Goal: Information Seeking & Learning: Learn about a topic

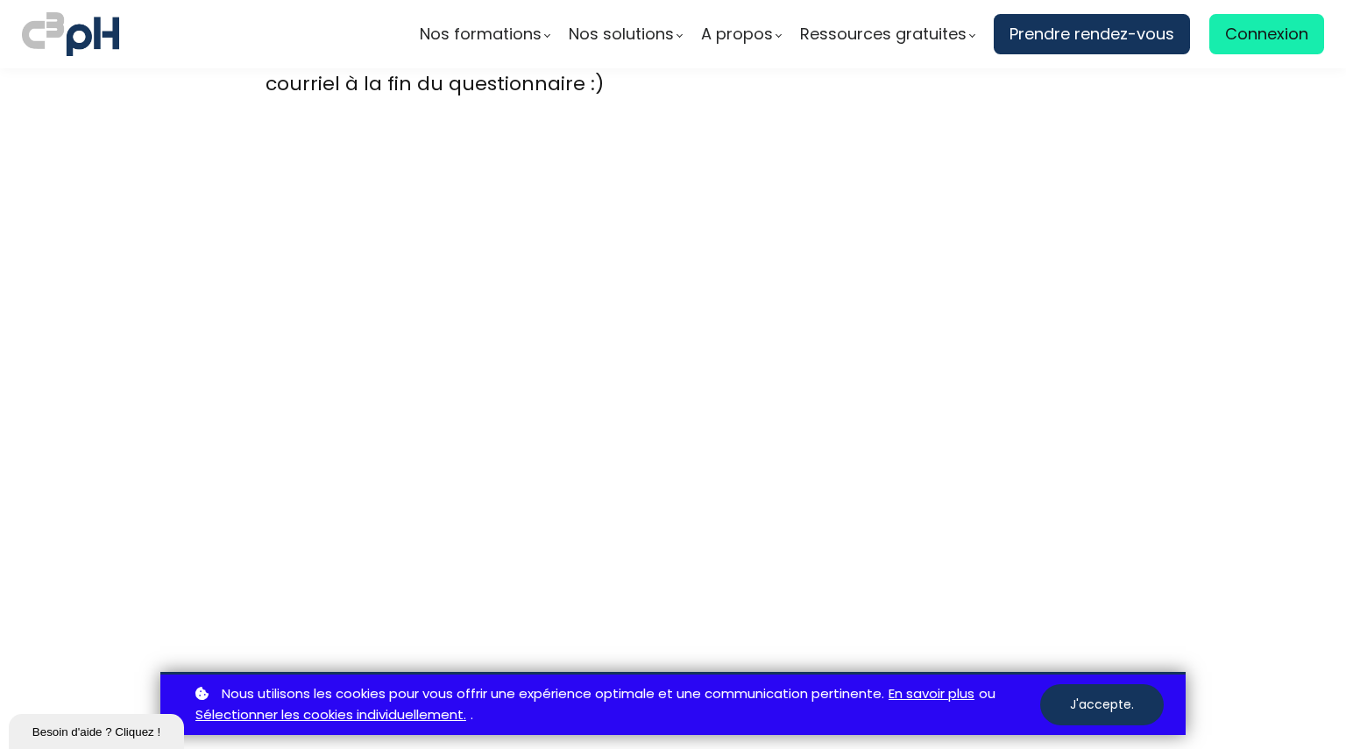
scroll to position [4752, 0]
click at [1105, 708] on button "J'accepte." at bounding box center [1102, 704] width 124 height 41
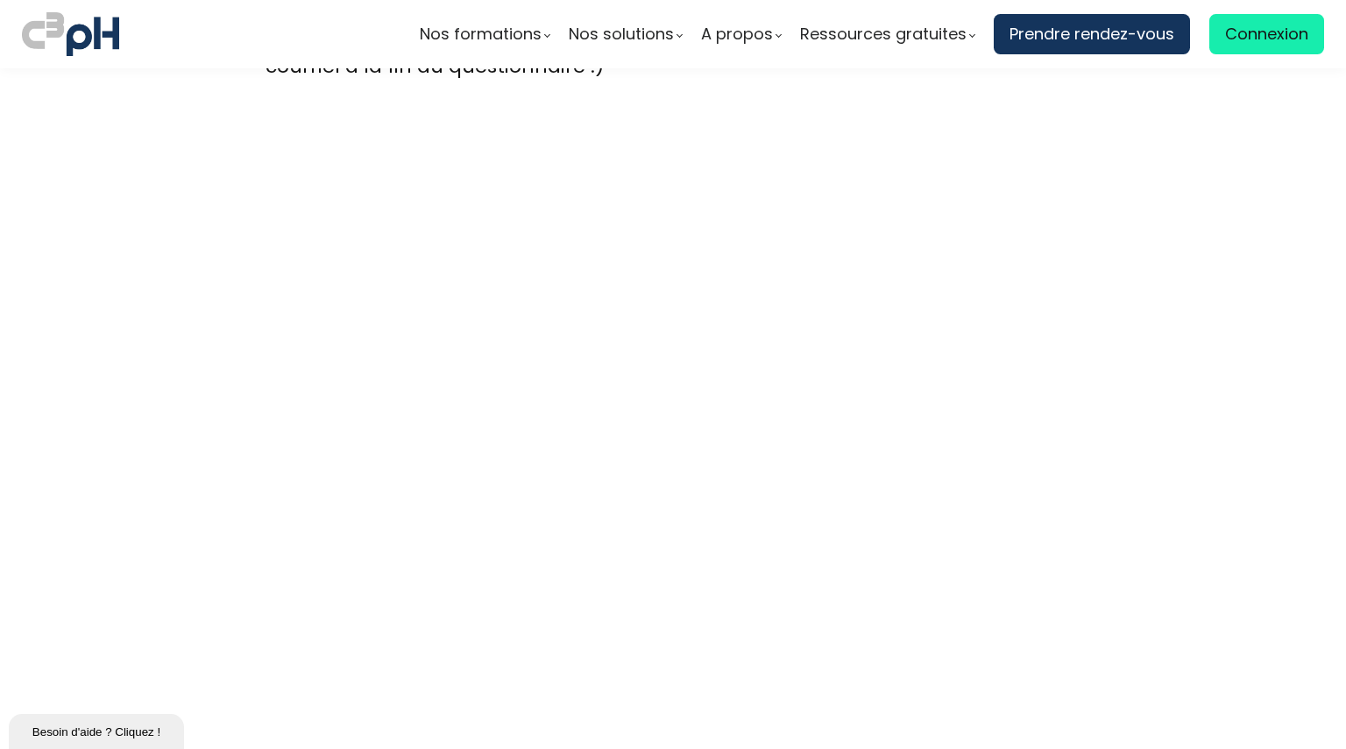
scroll to position [4773, 0]
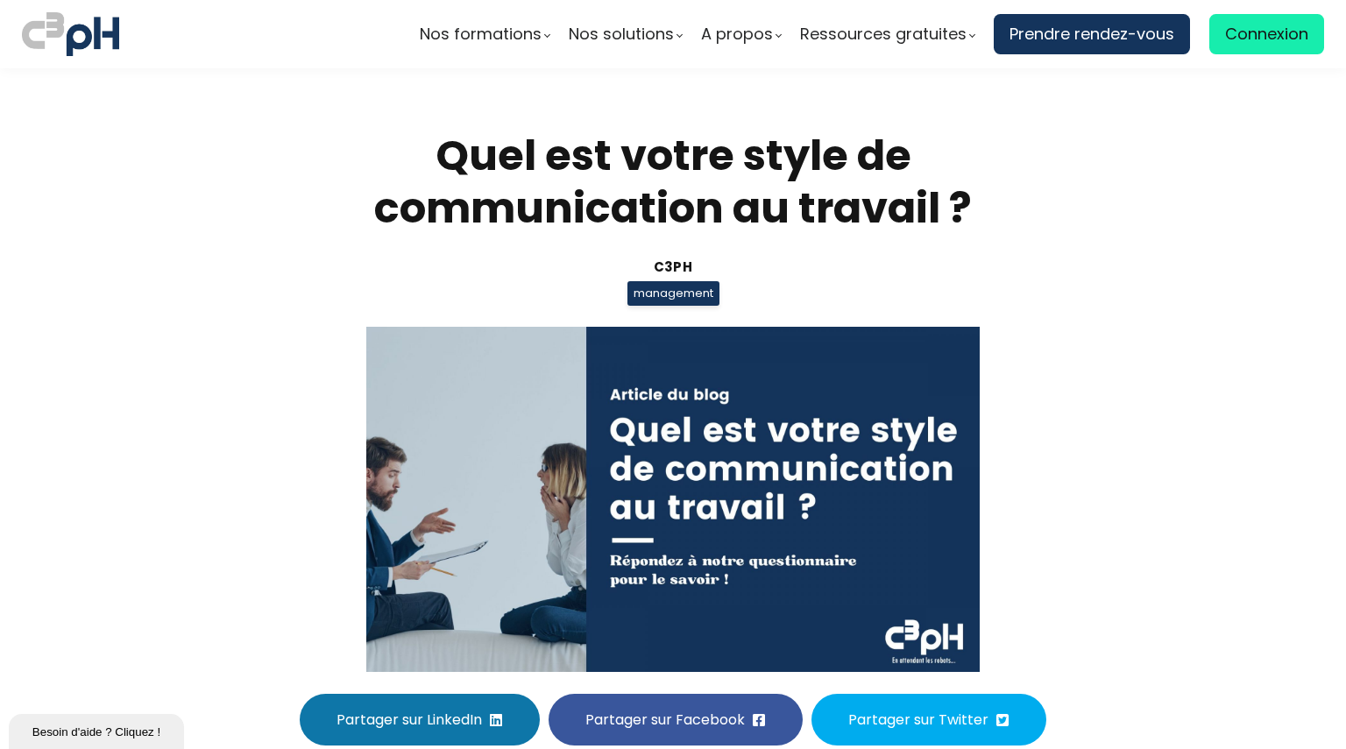
scroll to position [4773, 0]
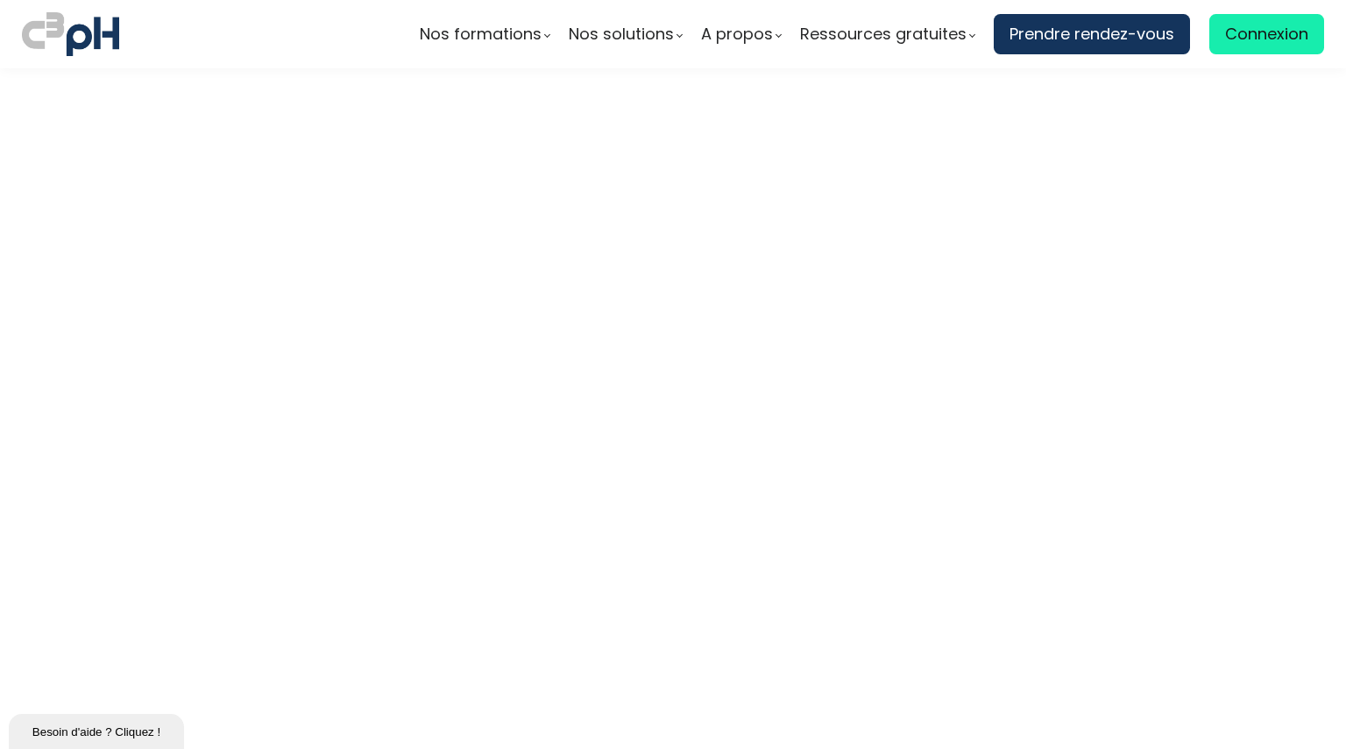
scroll to position [5160, 0]
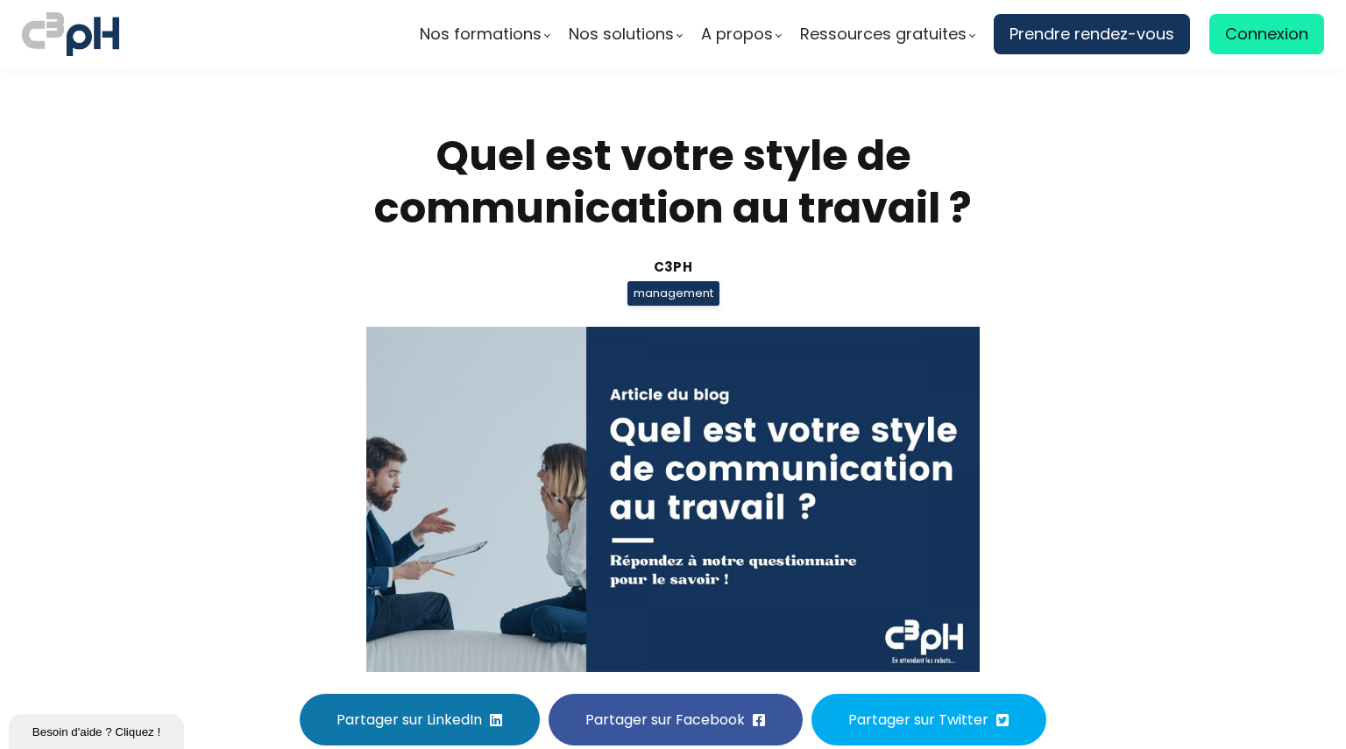
scroll to position [5160, 0]
